Goal: Task Accomplishment & Management: Manage account settings

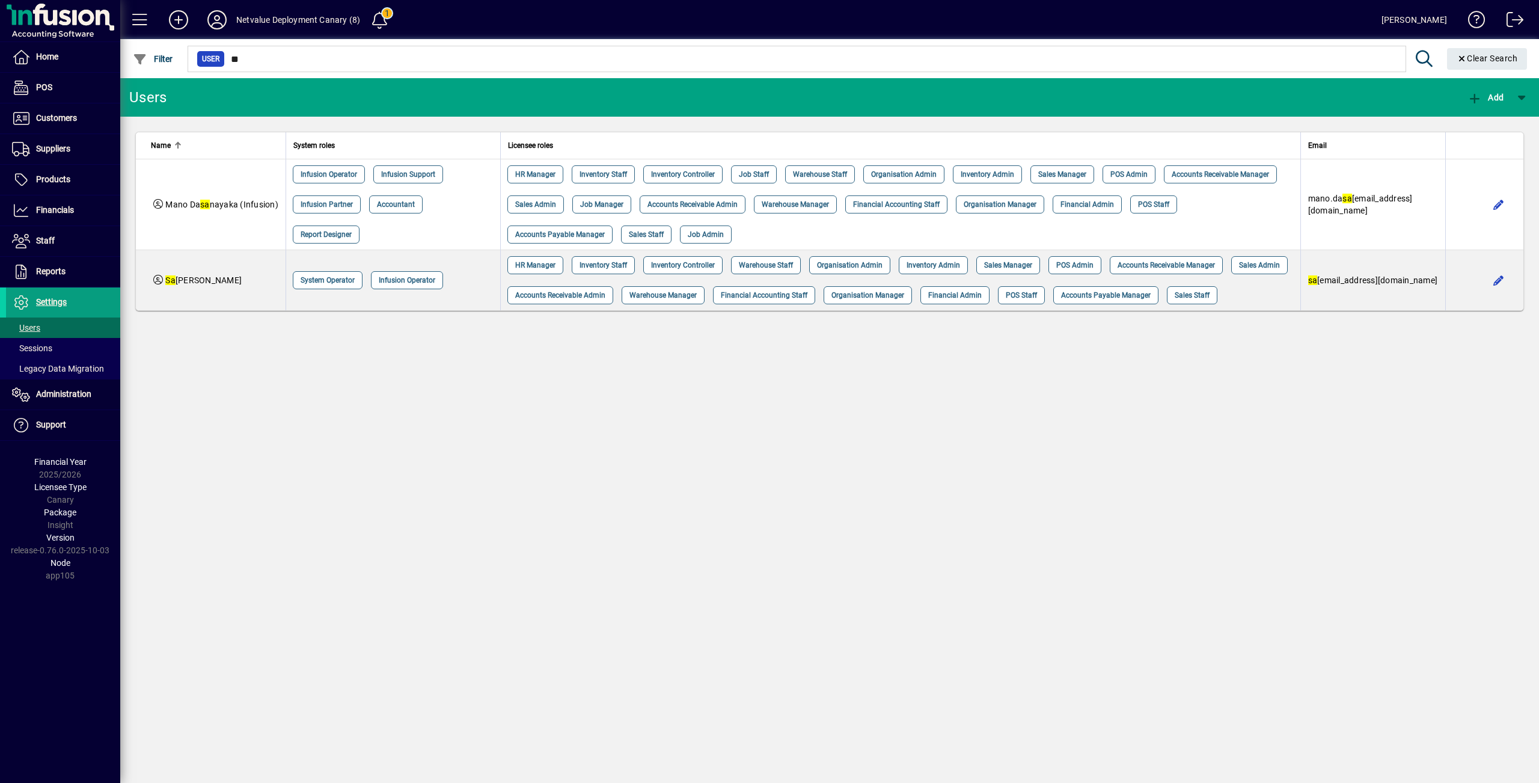
click at [257, 44] on div at bounding box center [895, 45] width 1419 height 13
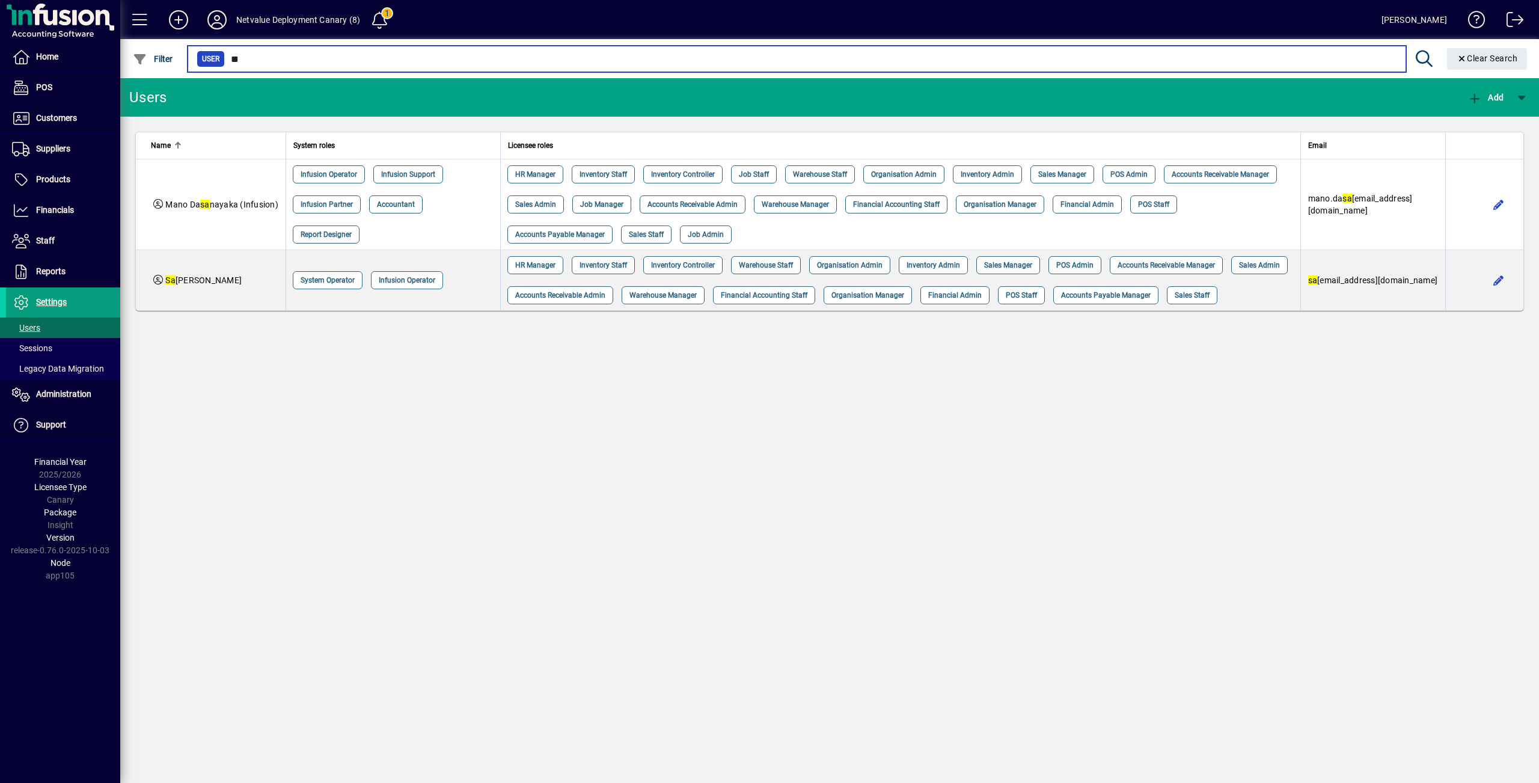
click at [259, 60] on input "**" at bounding box center [811, 59] width 1172 height 17
type input "*"
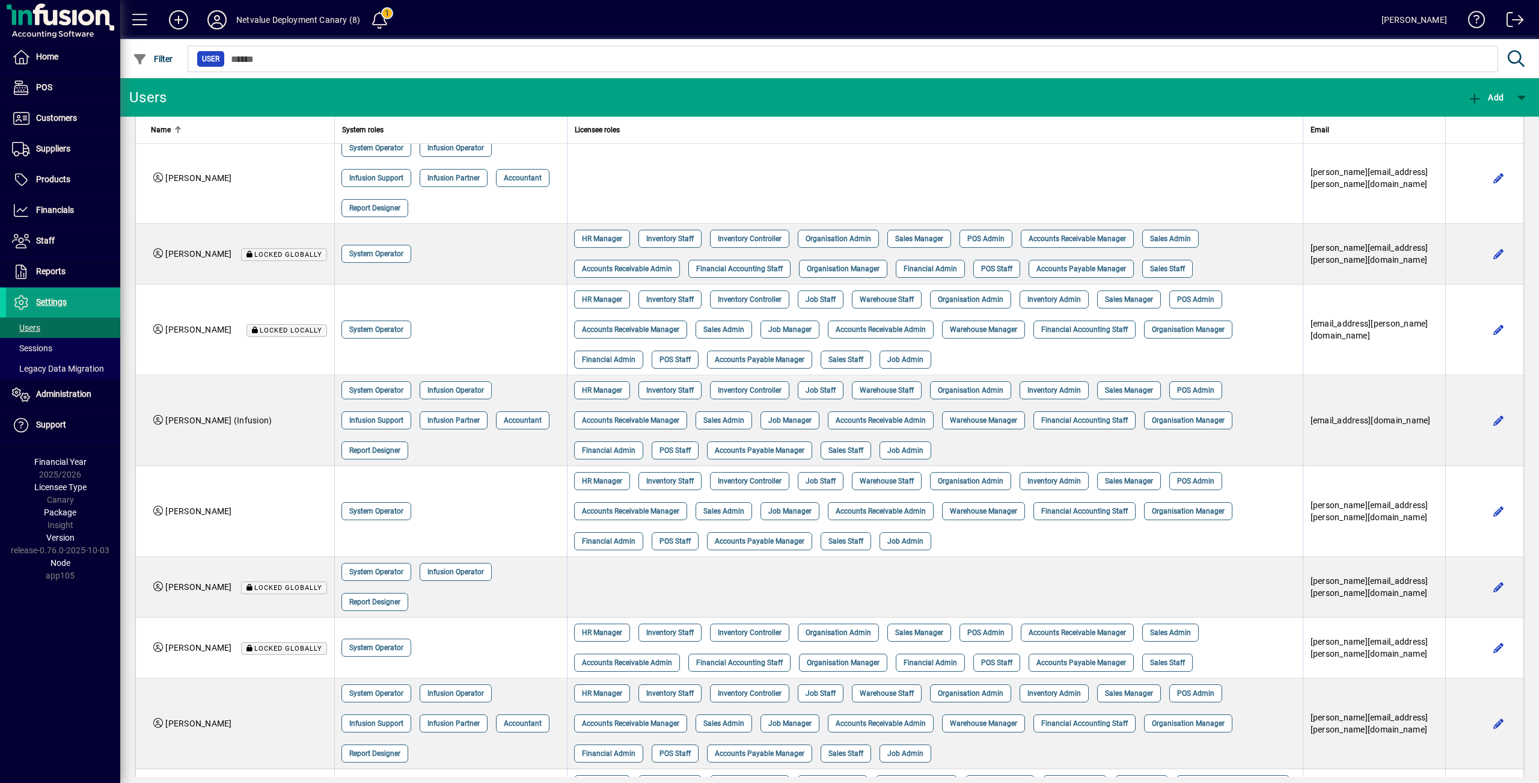
scroll to position [328, 0]
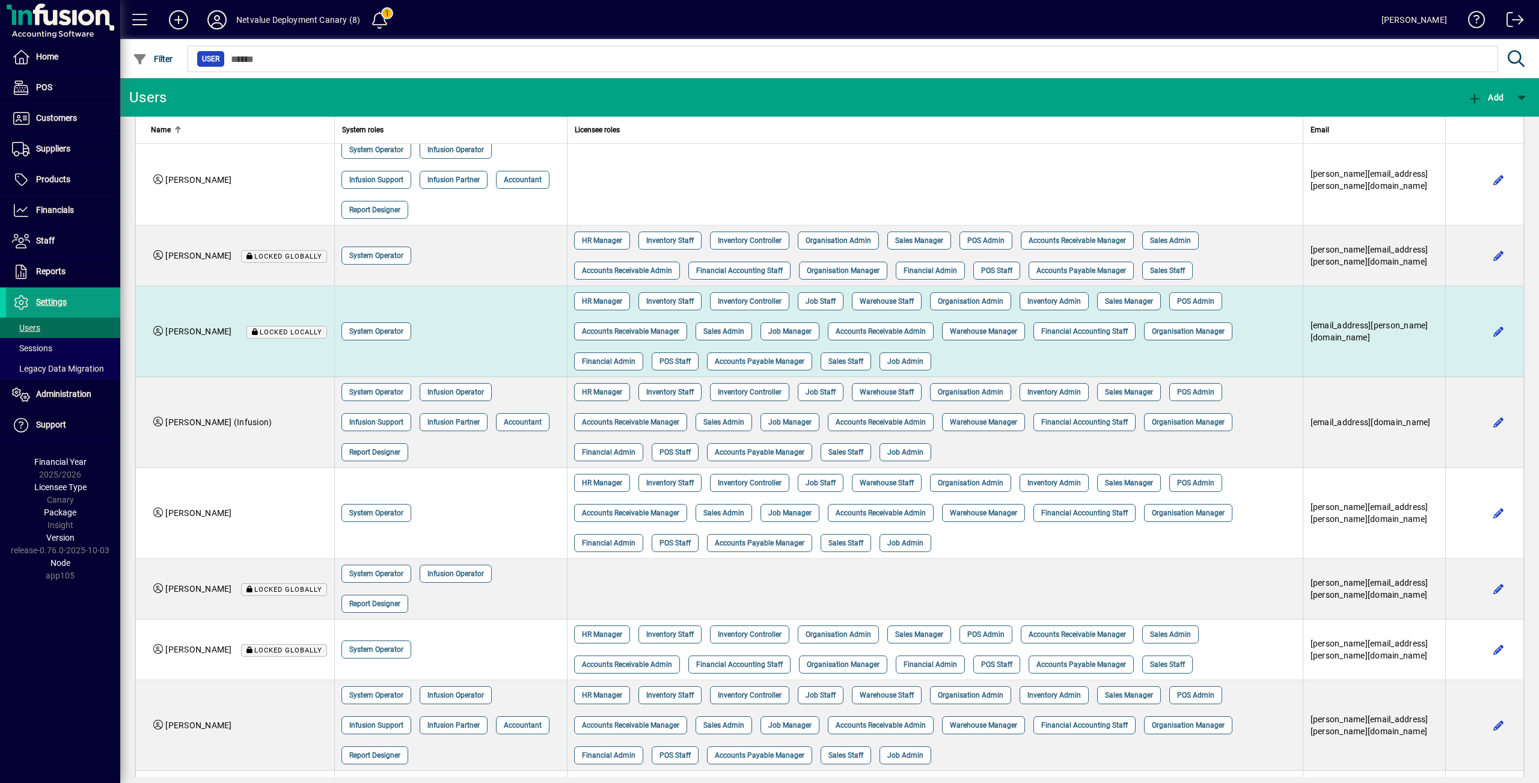
click at [263, 335] on span "Locked locally" at bounding box center [291, 332] width 63 height 8
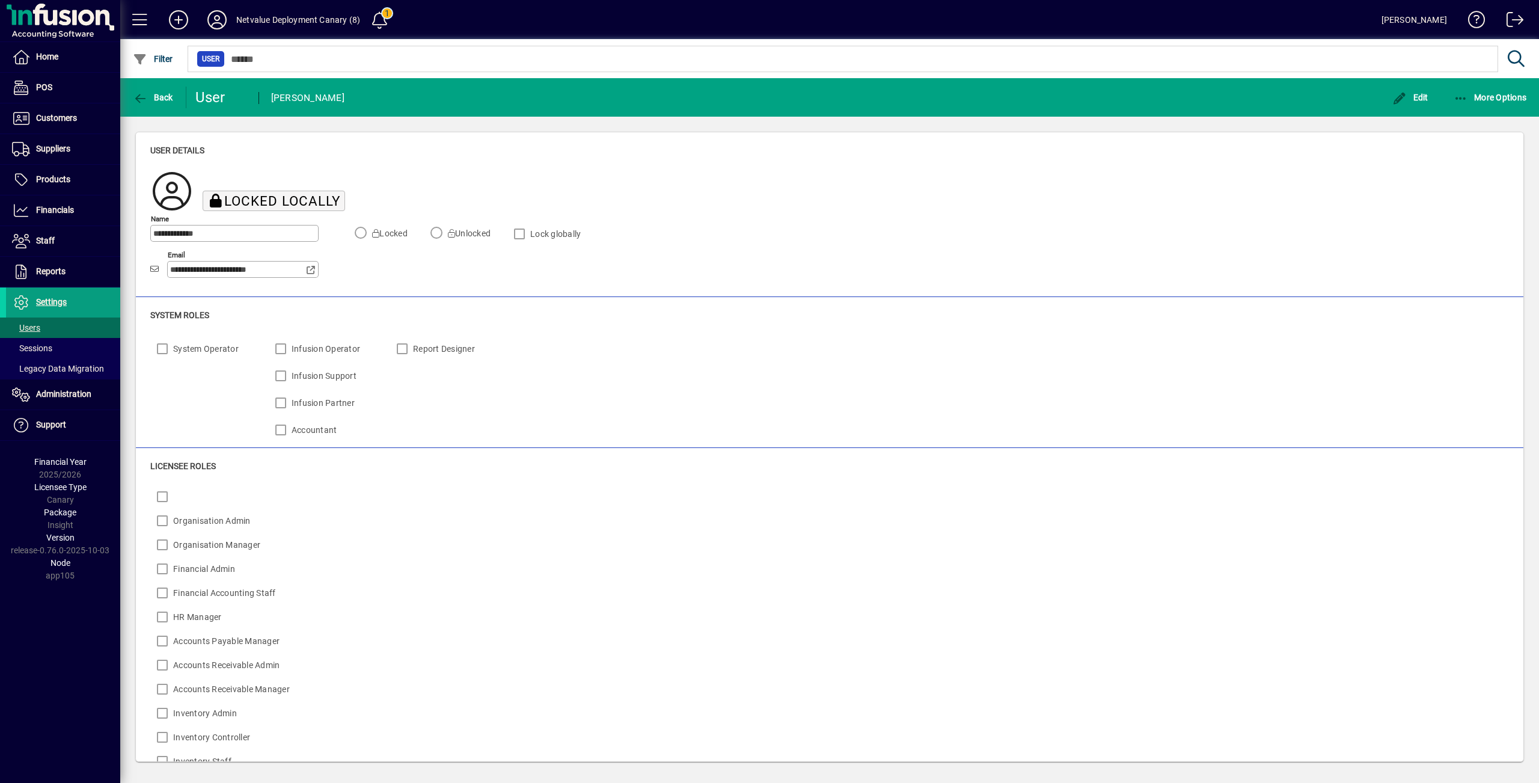
click at [314, 201] on span "Locked locally" at bounding box center [282, 201] width 116 height 16
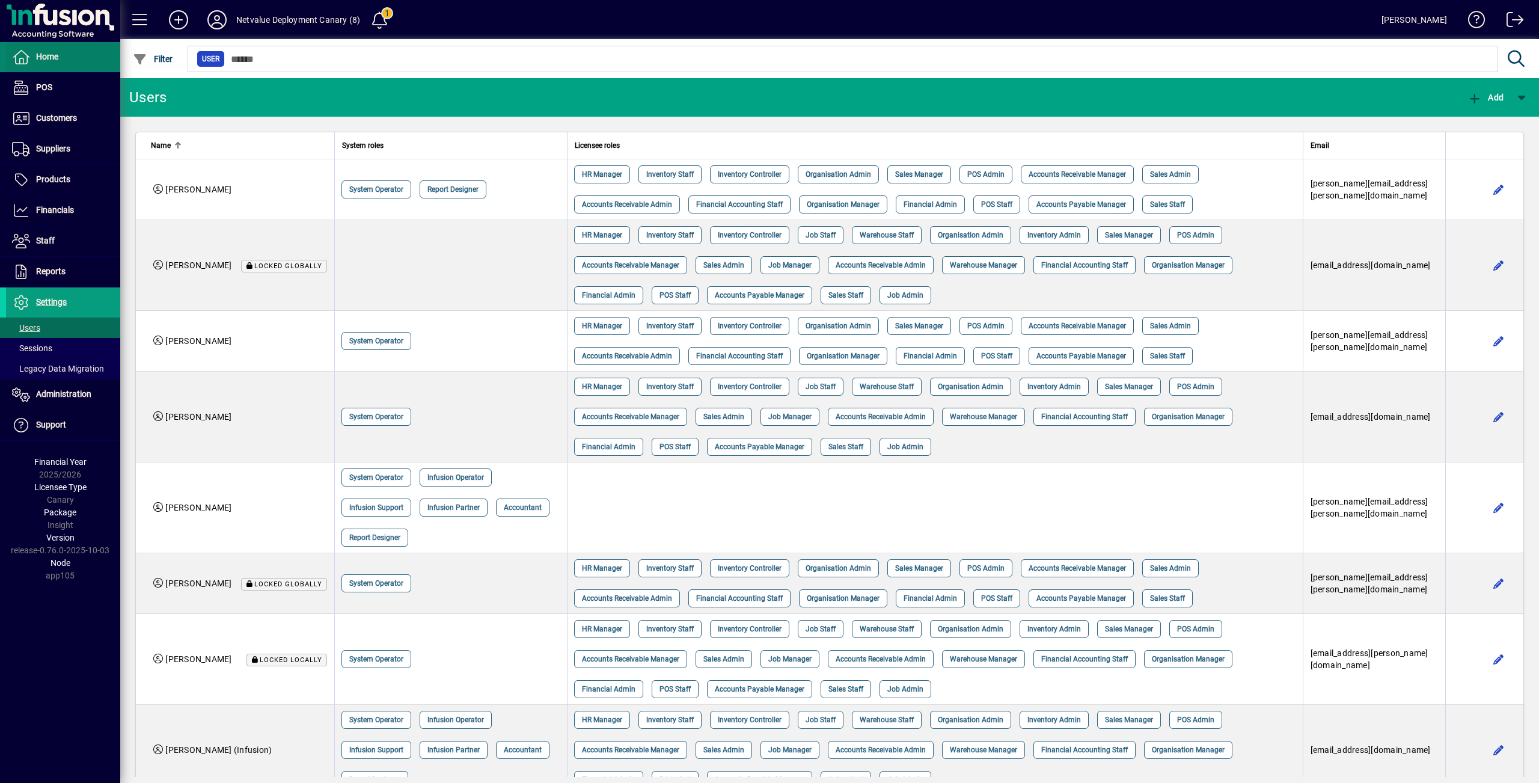
click at [43, 61] on span "Home" at bounding box center [47, 57] width 22 height 10
